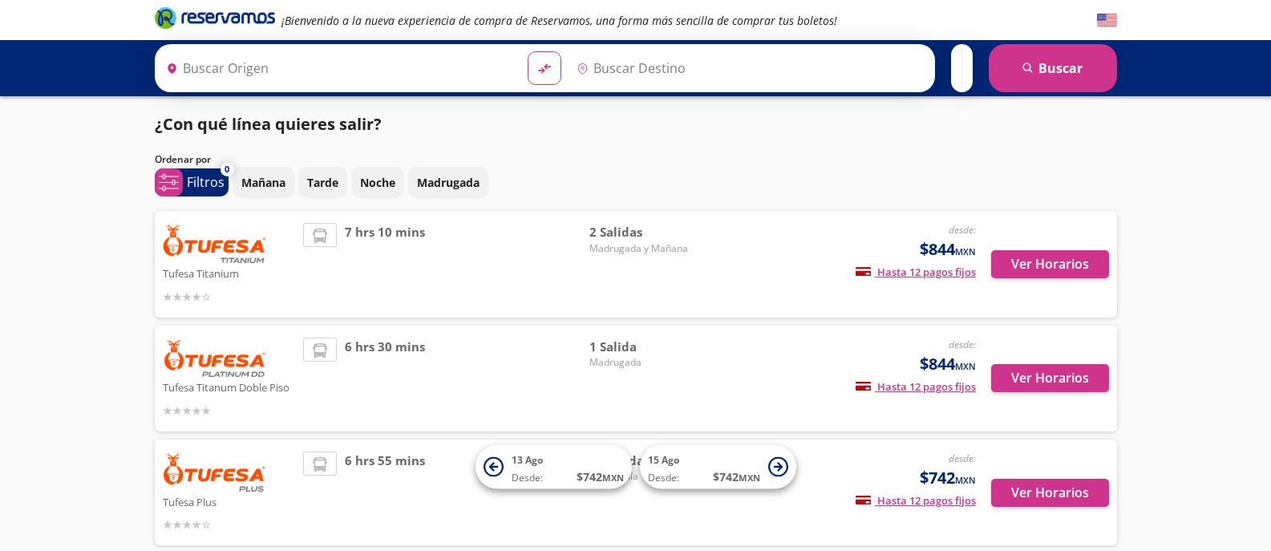
type input "Culiacán, [GEOGRAPHIC_DATA]"
type input "[GEOGRAPHIC_DATA][PERSON_NAME], [GEOGRAPHIC_DATA]"
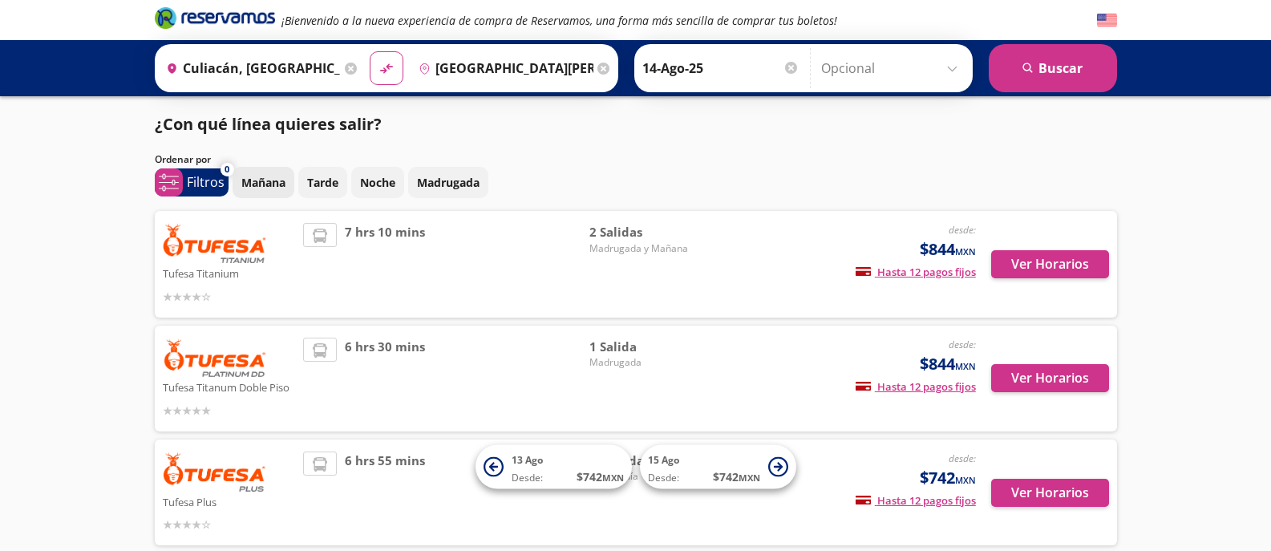
click at [264, 168] on button "Mañana" at bounding box center [264, 182] width 62 height 31
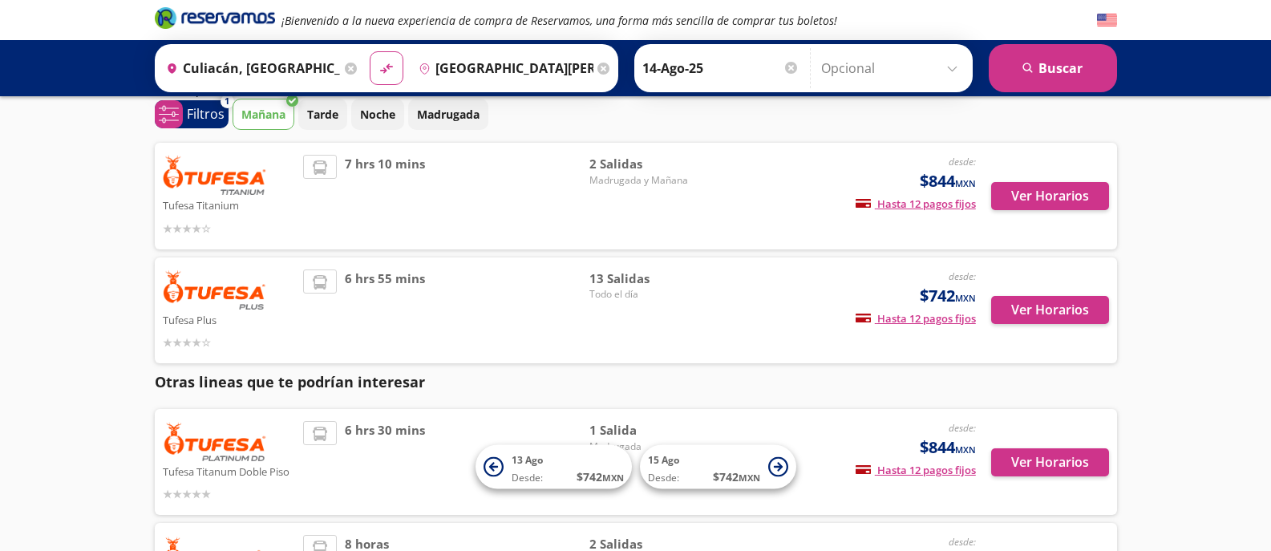
scroll to position [67, 0]
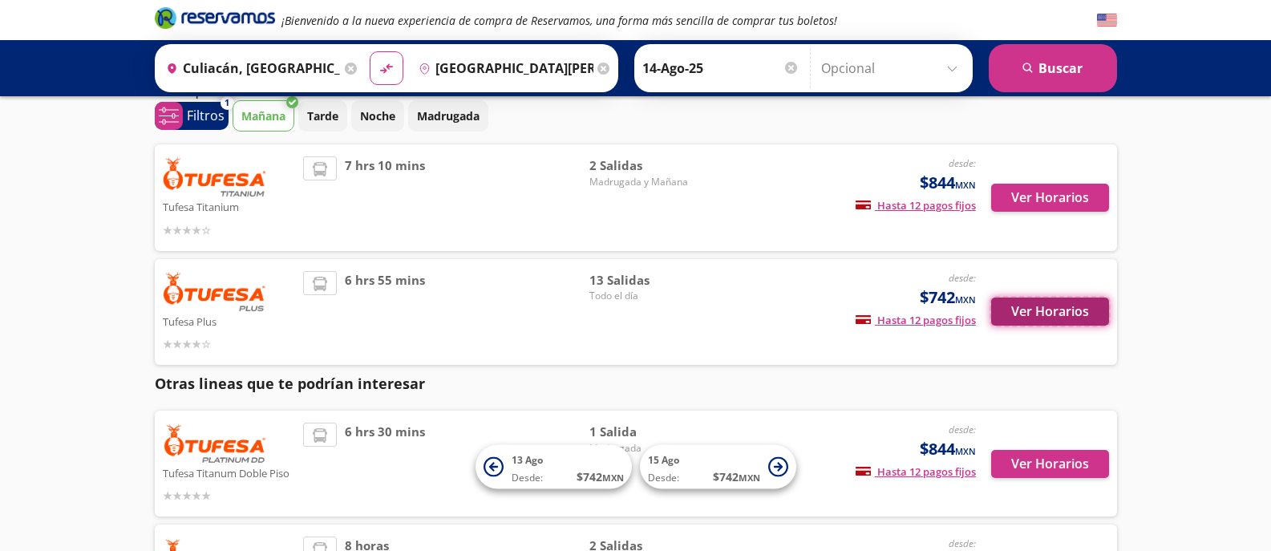
click at [1063, 315] on button "Ver Horarios" at bounding box center [1050, 312] width 118 height 28
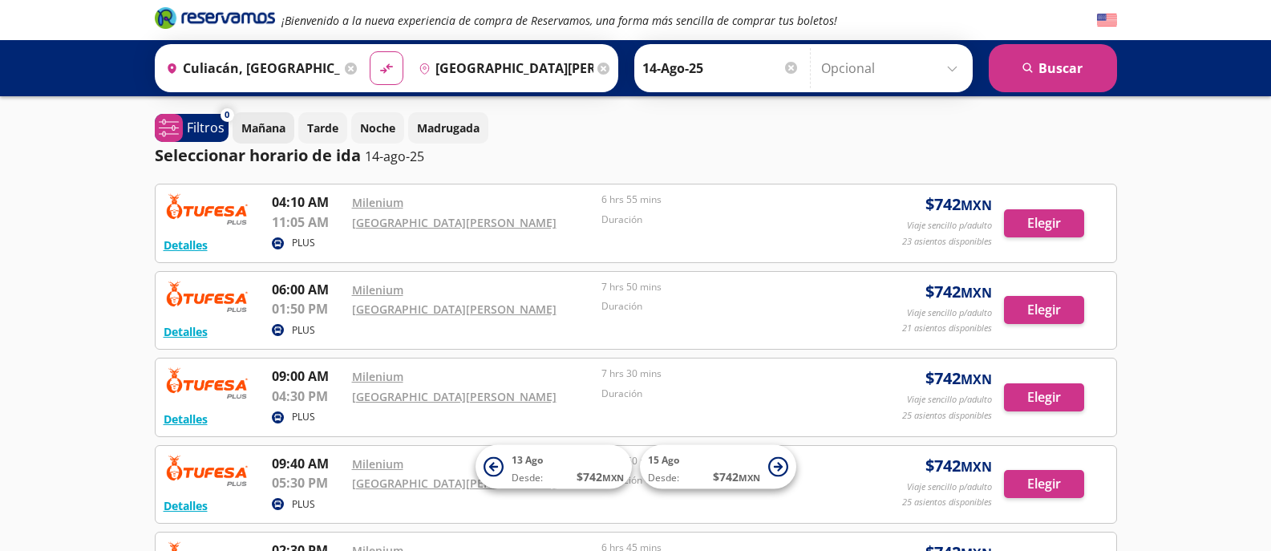
click at [241, 120] on p "Mañana" at bounding box center [263, 127] width 44 height 17
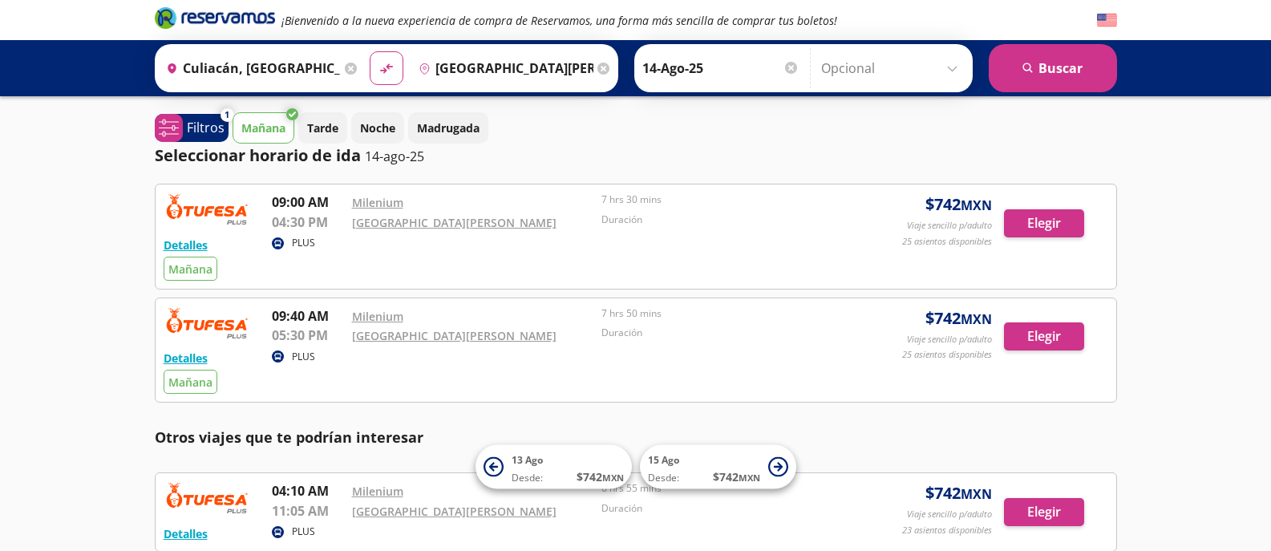
click at [956, 64] on input "Opcional" at bounding box center [893, 68] width 144 height 40
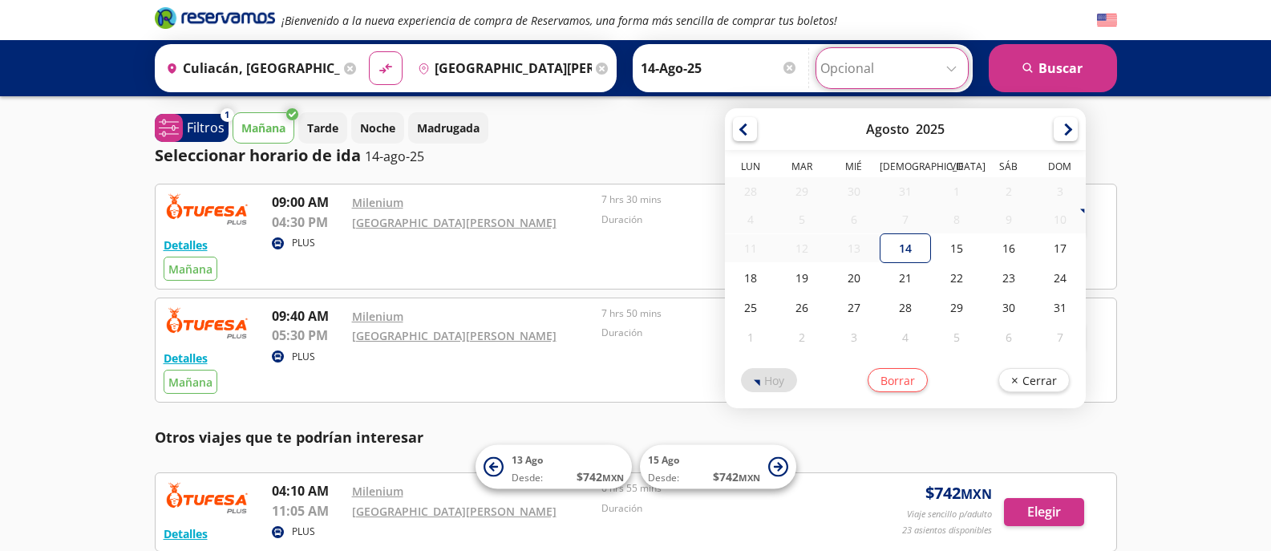
click at [956, 64] on input "Opcional" at bounding box center [892, 68] width 144 height 40
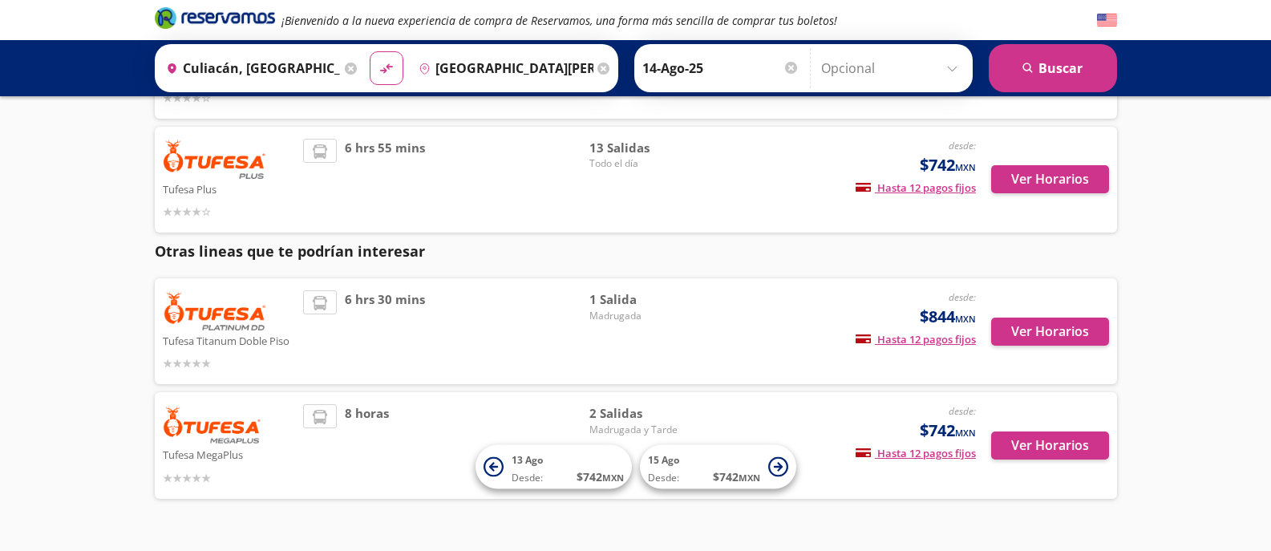
scroll to position [227, 0]
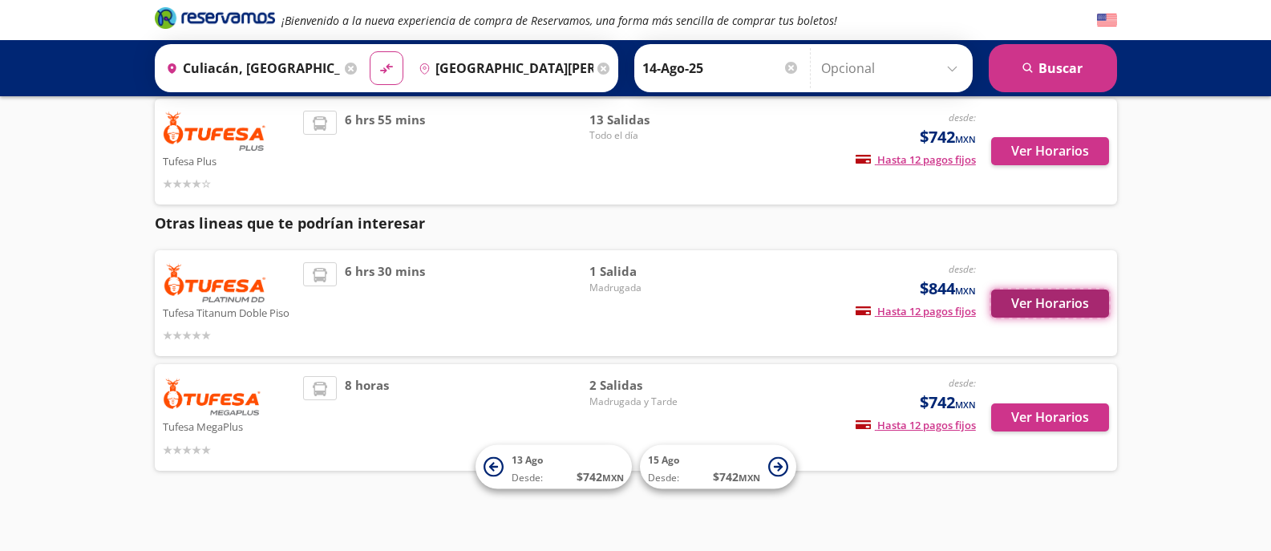
click at [1029, 302] on button "Ver Horarios" at bounding box center [1050, 304] width 118 height 28
